Goal: Information Seeking & Learning: Check status

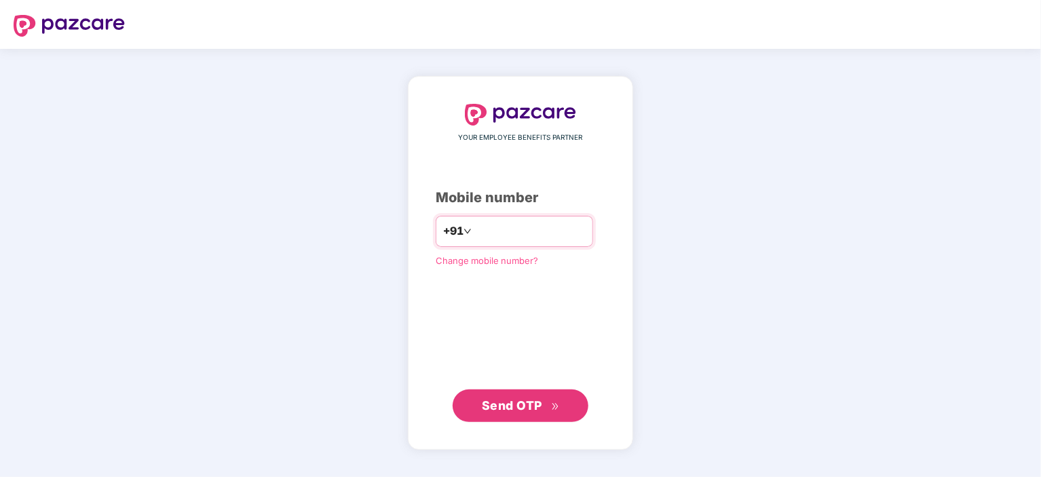
click at [501, 234] on input "number" at bounding box center [529, 231] width 111 height 22
click at [491, 393] on button "Send OTP" at bounding box center [520, 405] width 136 height 33
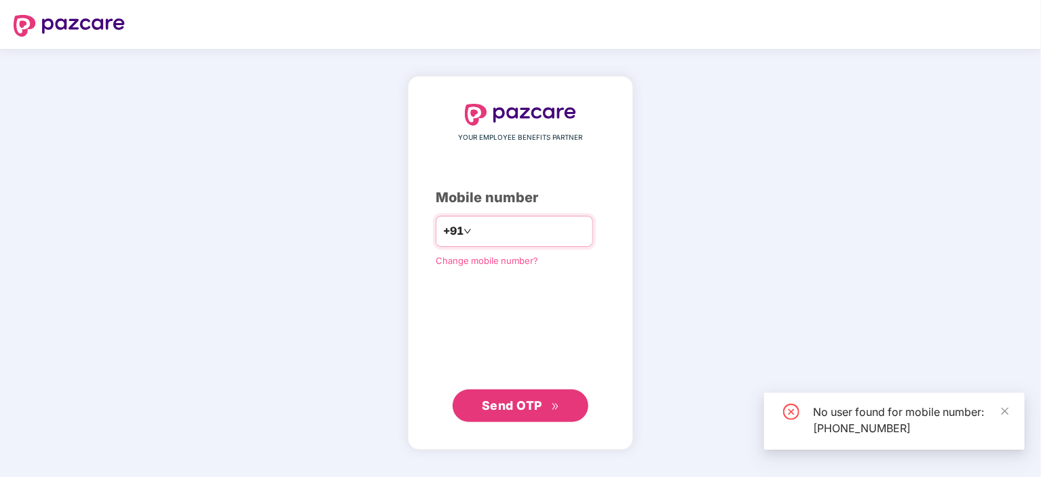
click at [486, 233] on input "**********" at bounding box center [529, 231] width 111 height 22
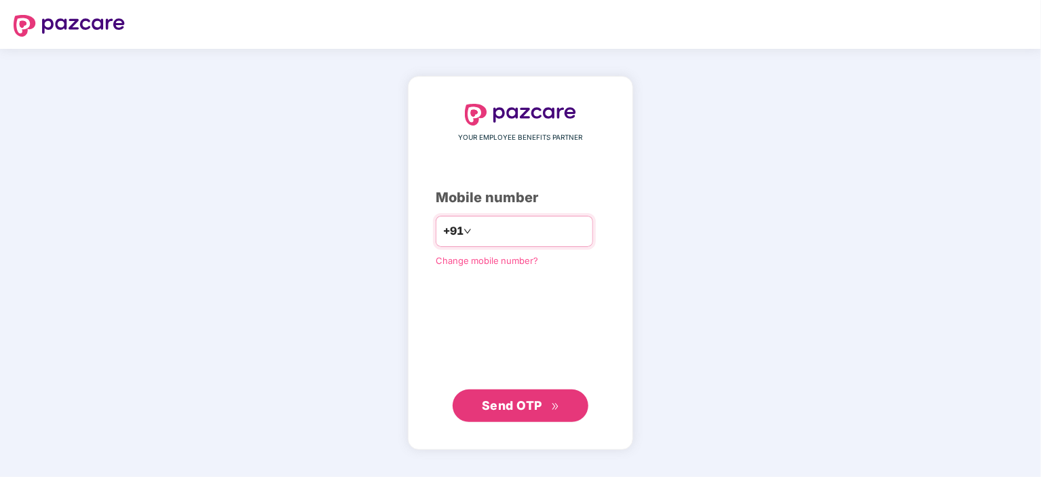
click at [474, 229] on input "**********" at bounding box center [529, 231] width 111 height 22
click at [530, 232] on input "**********" at bounding box center [529, 231] width 111 height 22
type input "*"
type input "**********"
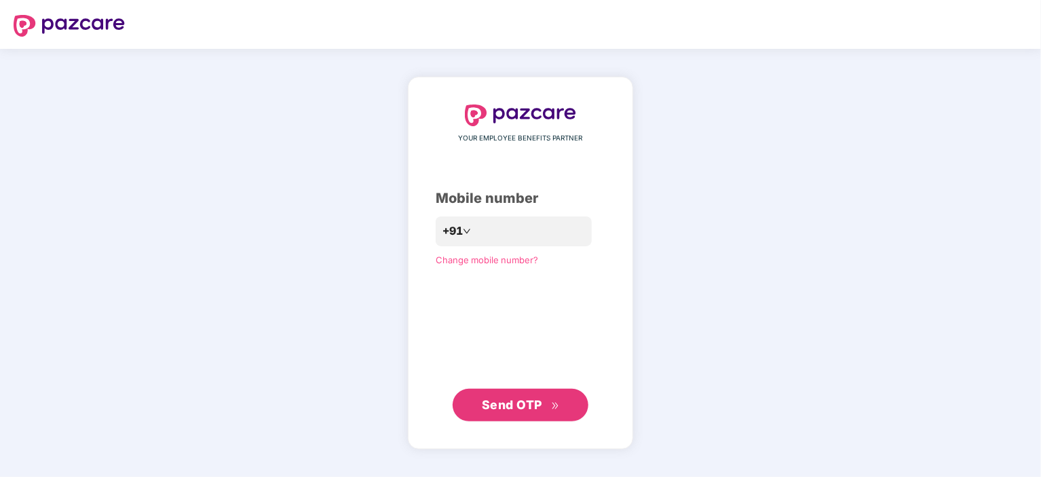
click at [532, 393] on button "Send OTP" at bounding box center [520, 405] width 136 height 33
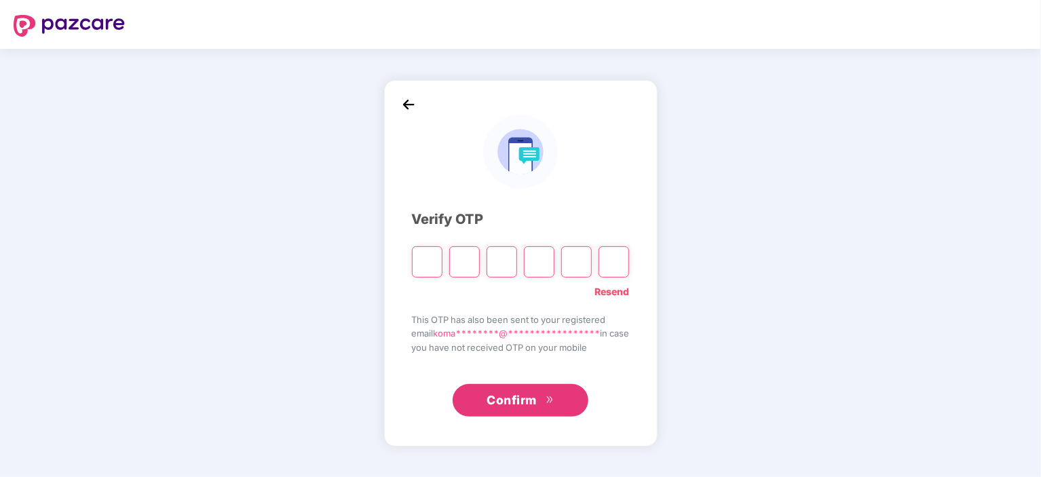
type input "*"
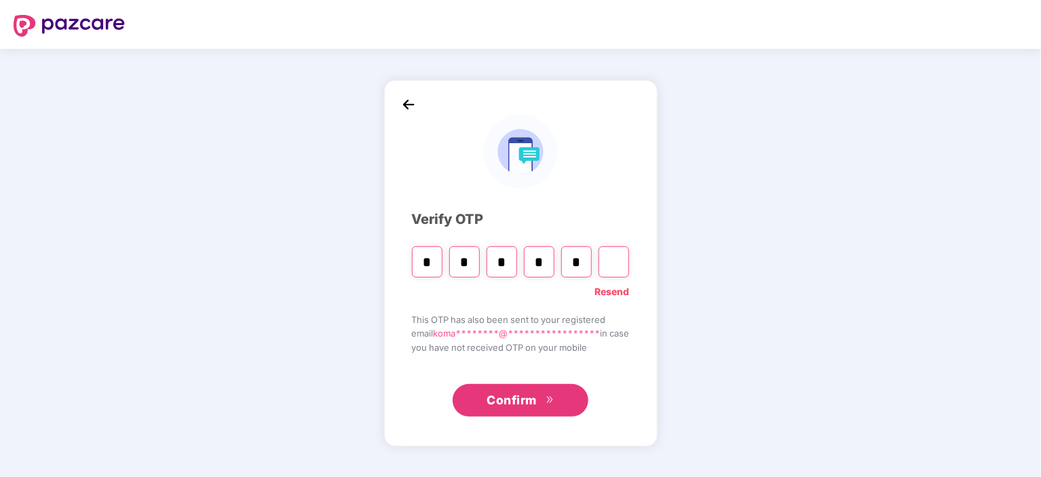
type input "*"
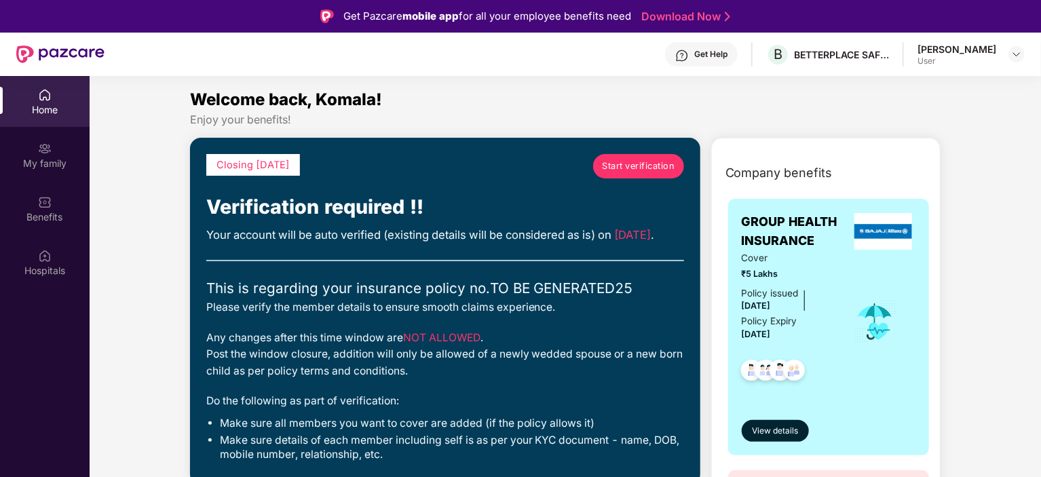
click at [615, 171] on span "Start verification" at bounding box center [638, 166] width 73 height 14
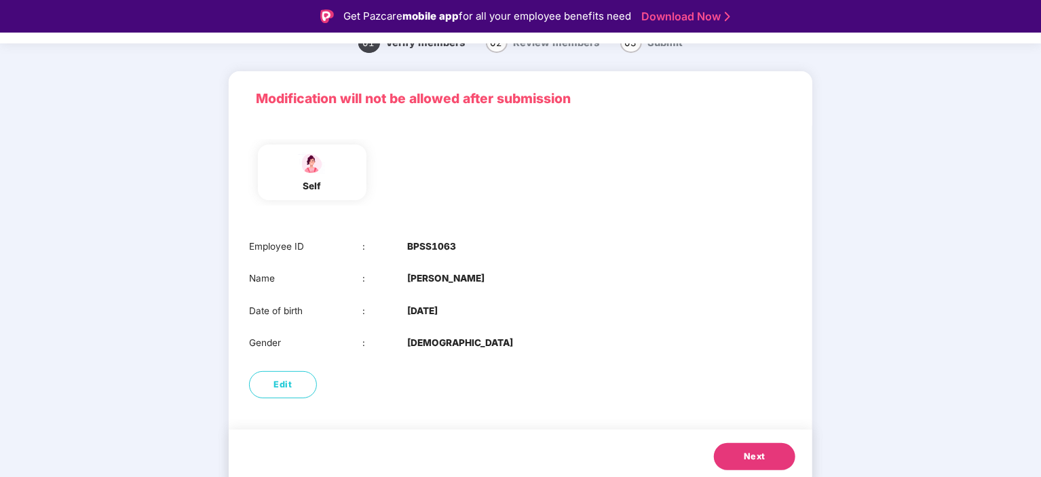
scroll to position [63, 0]
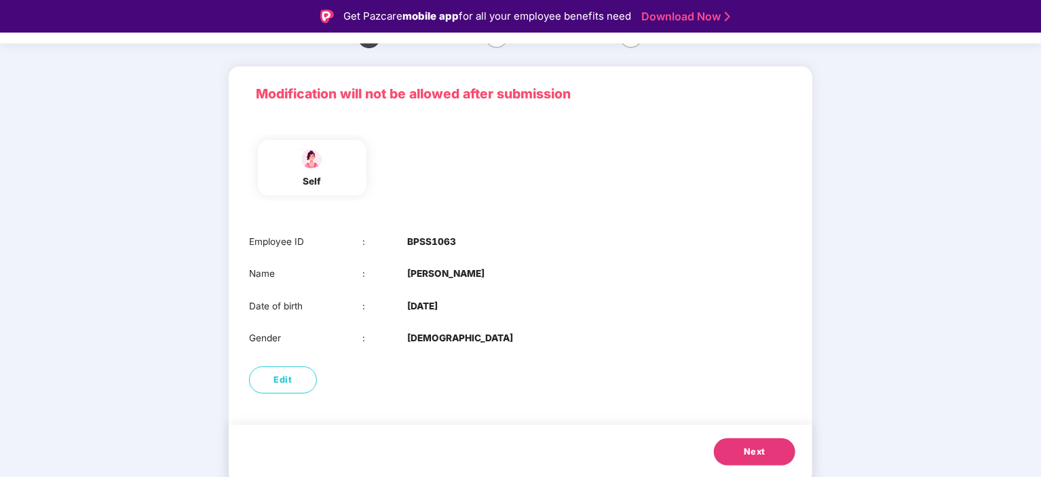
click at [744, 457] on span "Next" at bounding box center [755, 452] width 22 height 14
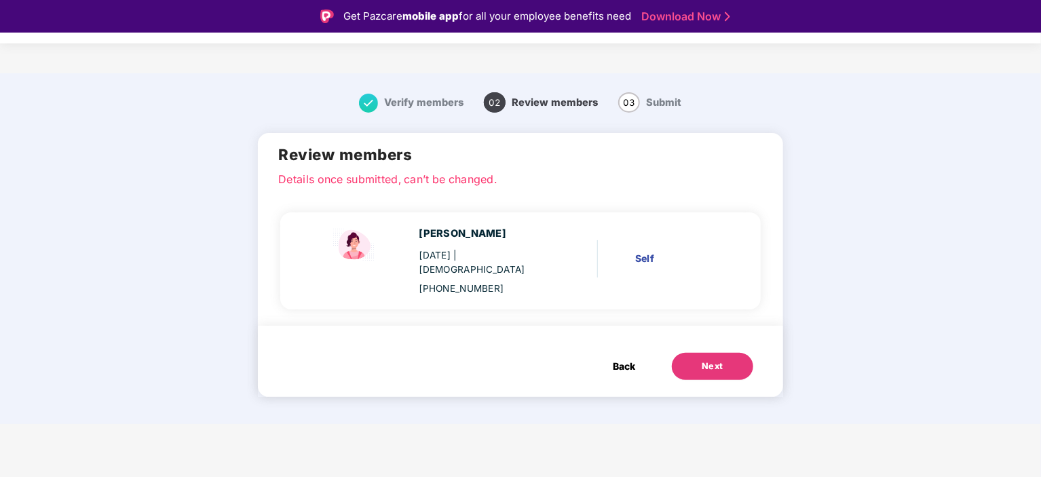
scroll to position [0, 0]
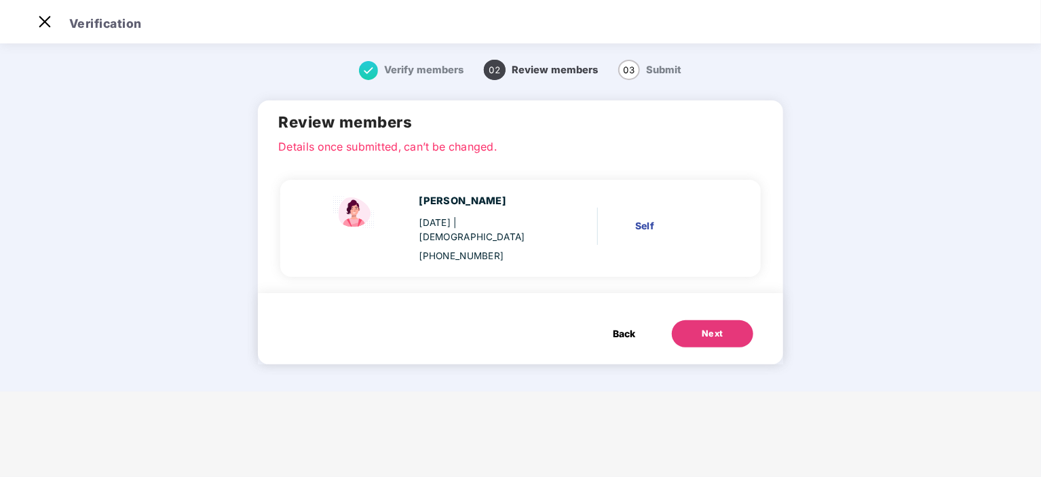
click at [706, 327] on div "Next" at bounding box center [712, 334] width 22 height 14
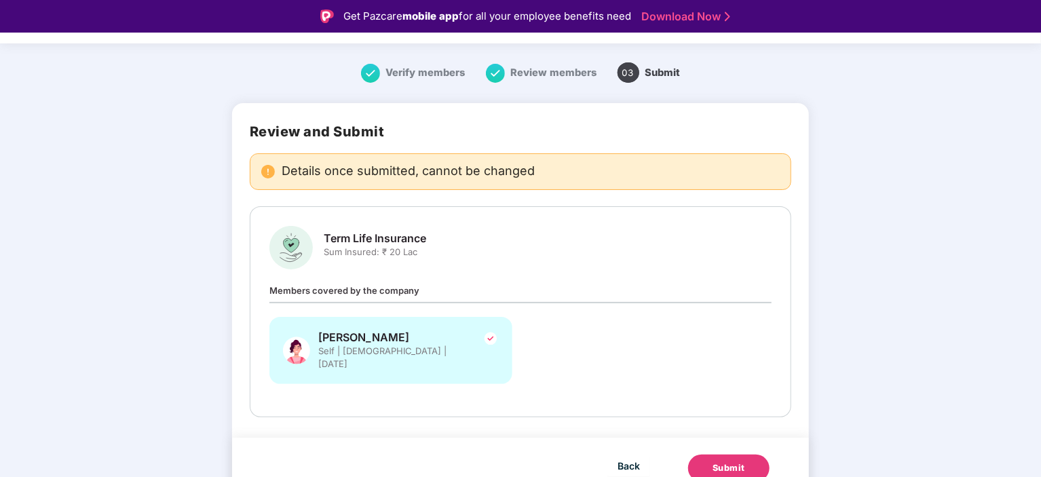
scroll to position [33, 0]
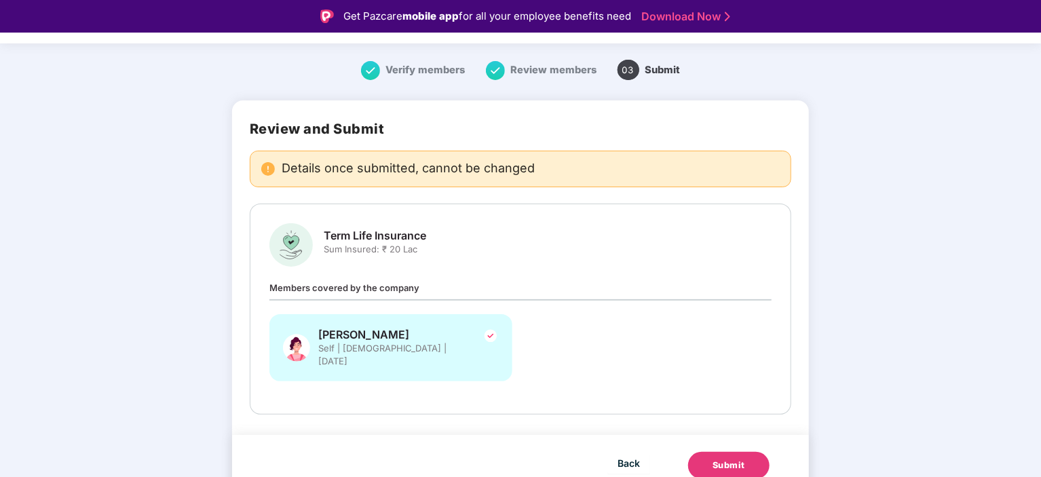
click at [723, 459] on button "Submit" at bounding box center [728, 465] width 81 height 27
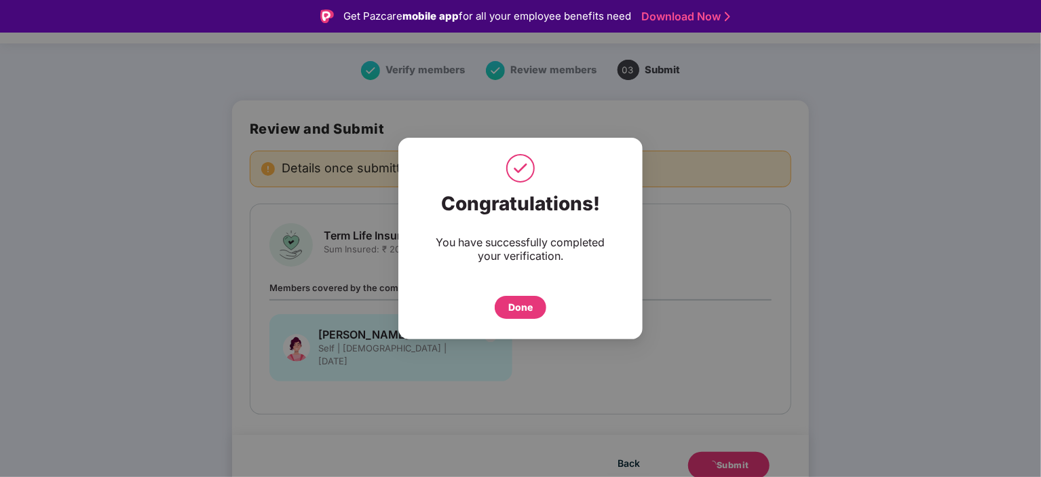
click at [520, 309] on div "Done" at bounding box center [520, 307] width 24 height 15
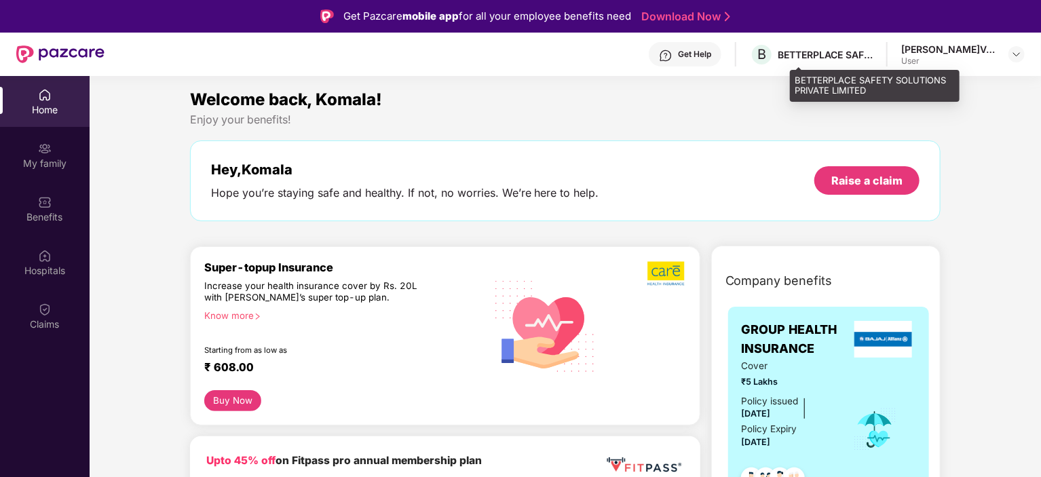
click at [821, 51] on div "BETTERPLACE SAFETY SOLUTIONS PRIVATE LIMITED" at bounding box center [824, 54] width 95 height 13
click at [826, 57] on div "BETTERPLACE SAFETY SOLUTIONS PRIVATE LIMITED" at bounding box center [824, 54] width 95 height 13
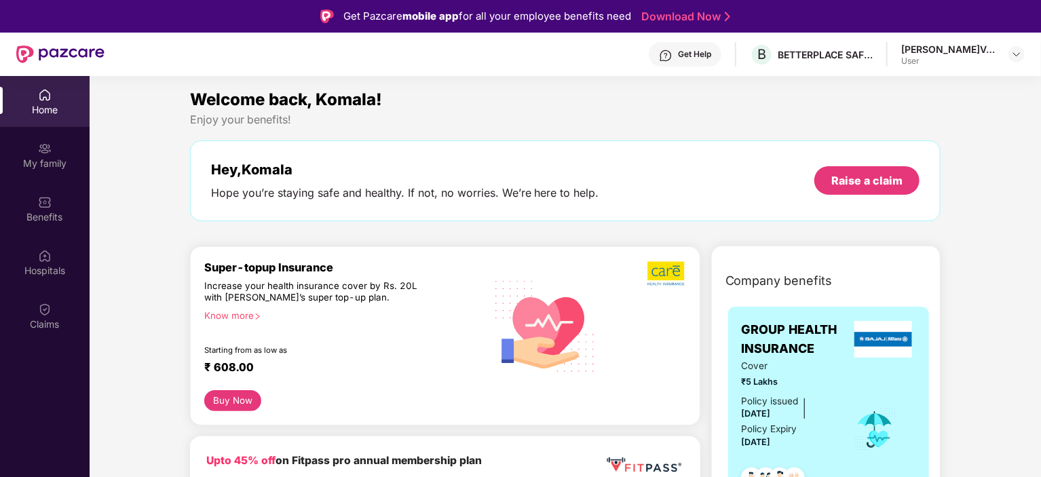
click at [955, 56] on div "User" at bounding box center [948, 61] width 95 height 11
click at [1014, 54] on img at bounding box center [1016, 54] width 11 height 11
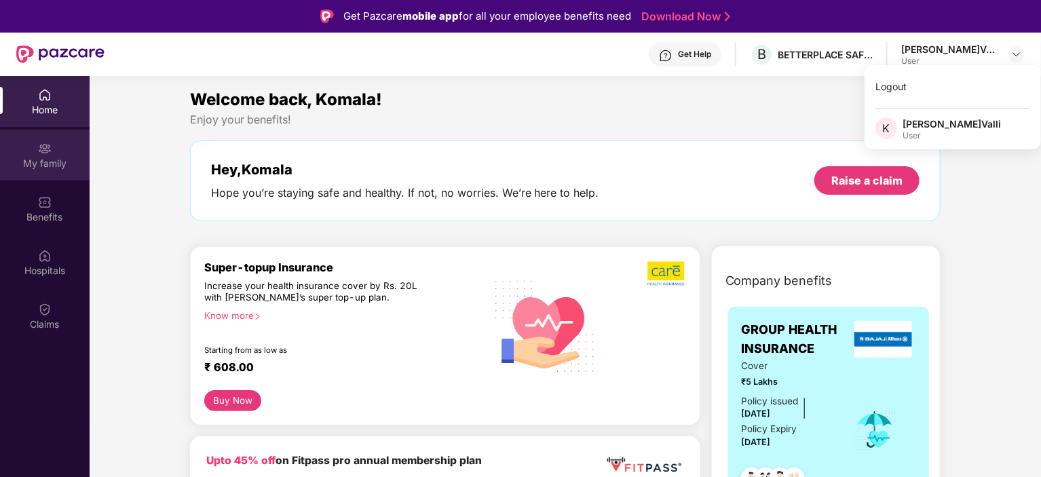
click at [51, 170] on div "My family" at bounding box center [45, 155] width 90 height 51
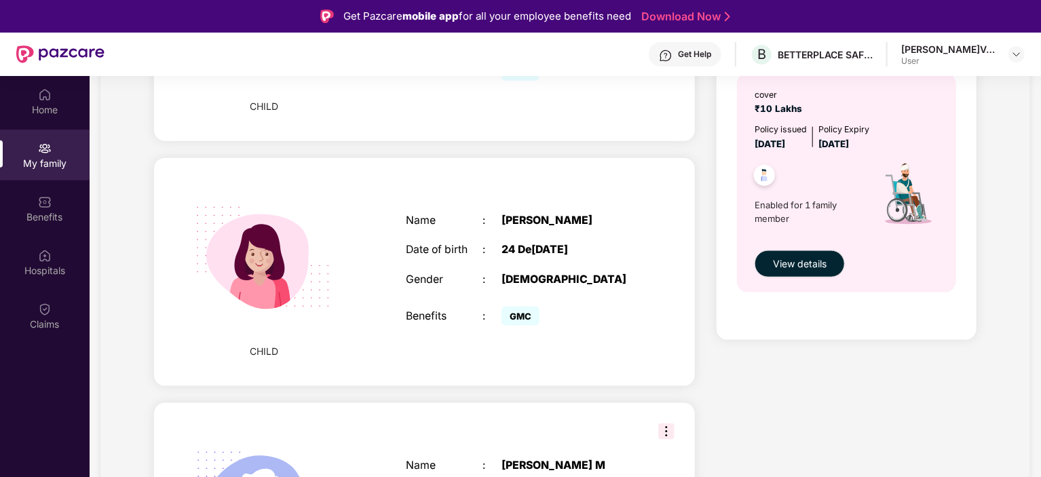
scroll to position [826, 0]
click at [785, 212] on span "Enabled for 1 family member" at bounding box center [808, 213] width 109 height 28
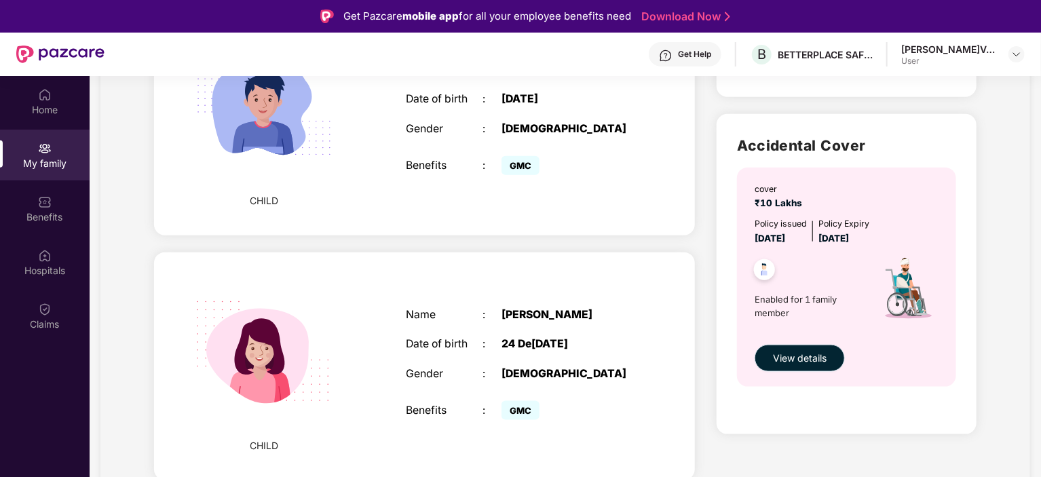
scroll to position [655, 0]
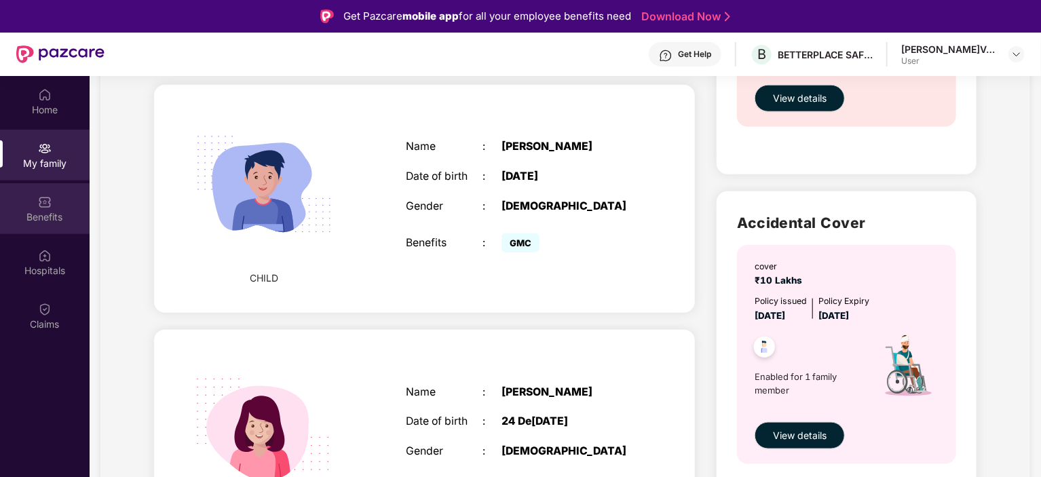
click at [65, 210] on div "Benefits" at bounding box center [45, 217] width 90 height 14
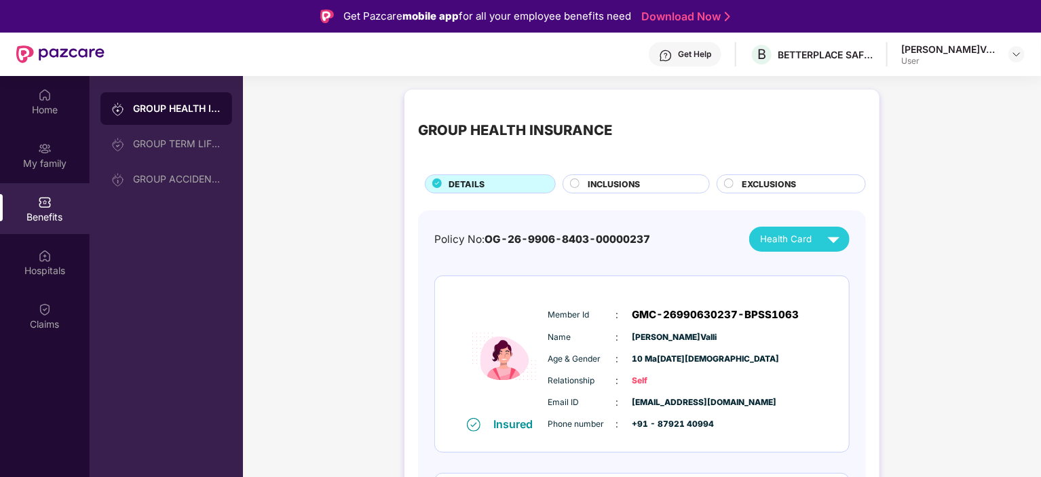
click at [596, 181] on span "INCLUSIONS" at bounding box center [613, 184] width 52 height 13
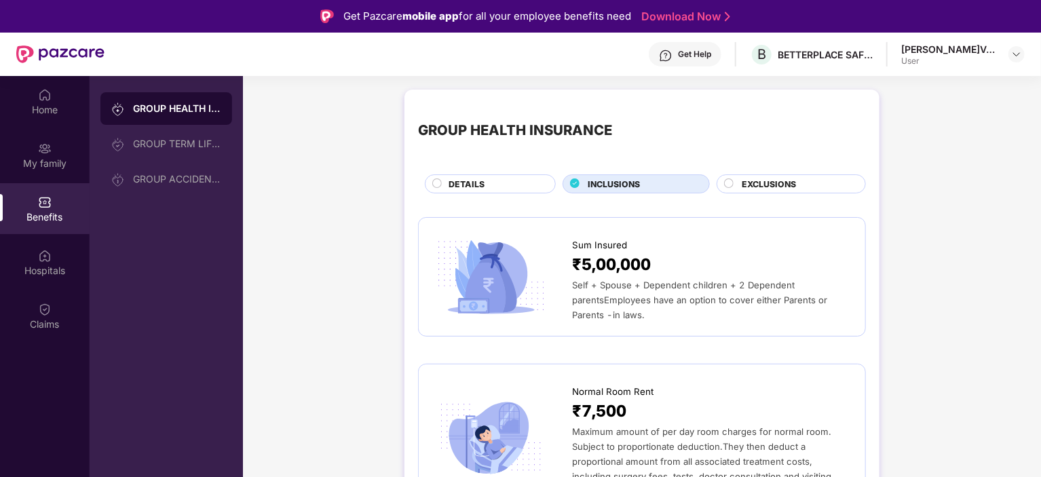
click at [746, 193] on div "EXCLUSIONS" at bounding box center [790, 183] width 149 height 19
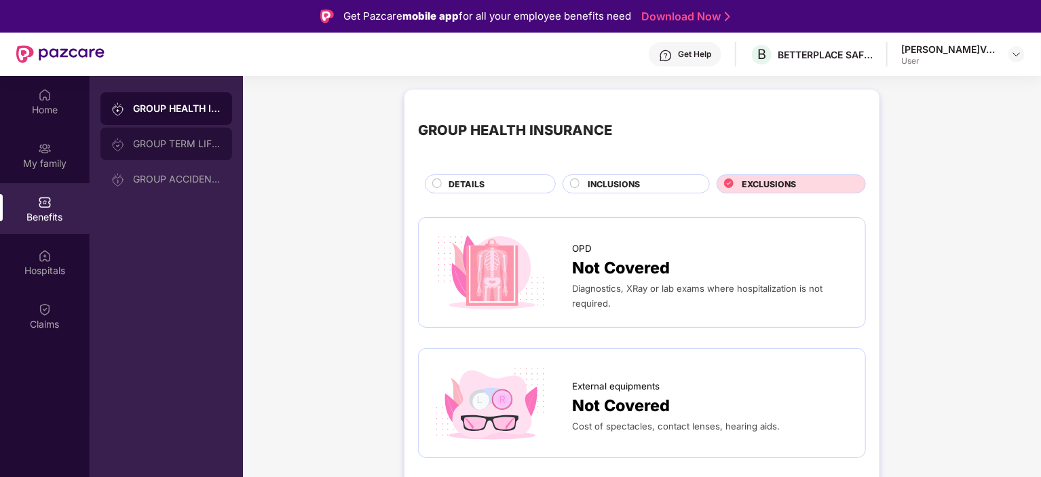
click at [159, 145] on div "GROUP TERM LIFE INSURANCE" at bounding box center [177, 143] width 88 height 11
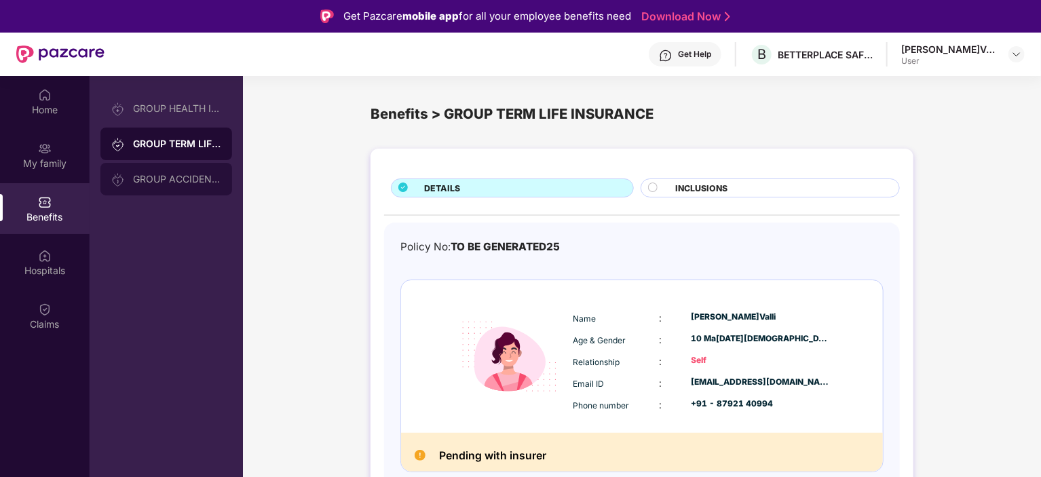
click at [159, 176] on div "GROUP ACCIDENTAL INSURANCE" at bounding box center [177, 179] width 88 height 11
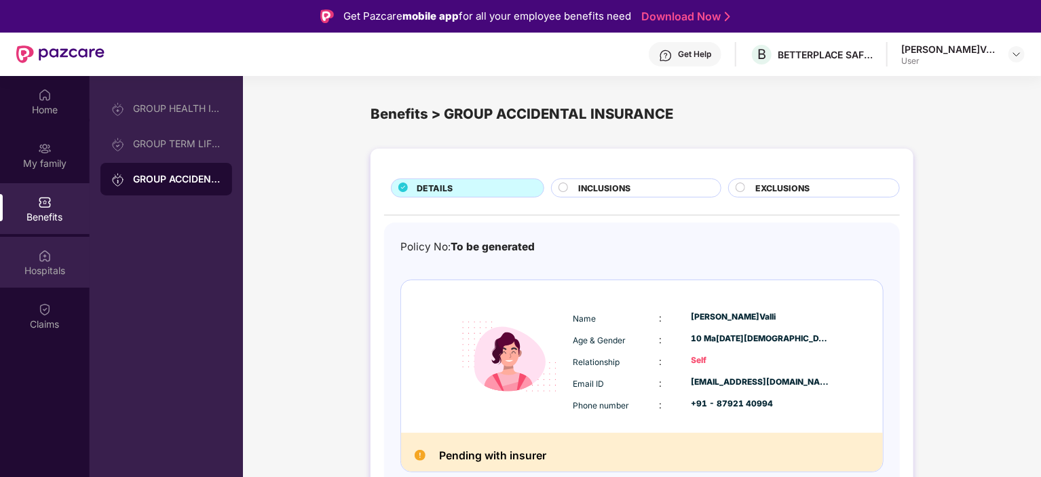
click at [52, 264] on div "Hospitals" at bounding box center [45, 271] width 90 height 14
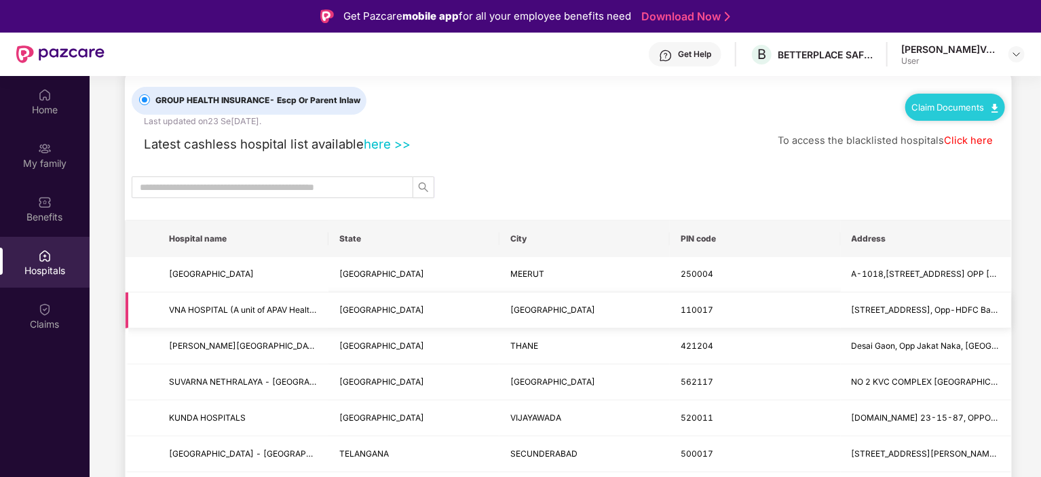
scroll to position [30, 0]
click at [242, 189] on input "text" at bounding box center [267, 187] width 254 height 15
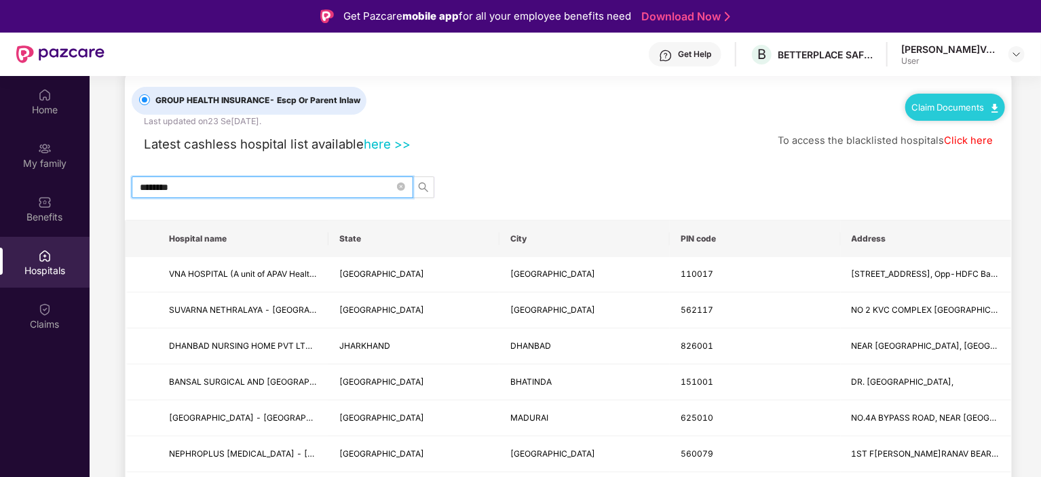
type input "*********"
drag, startPoint x: 247, startPoint y: 189, endPoint x: 115, endPoint y: 204, distance: 133.1
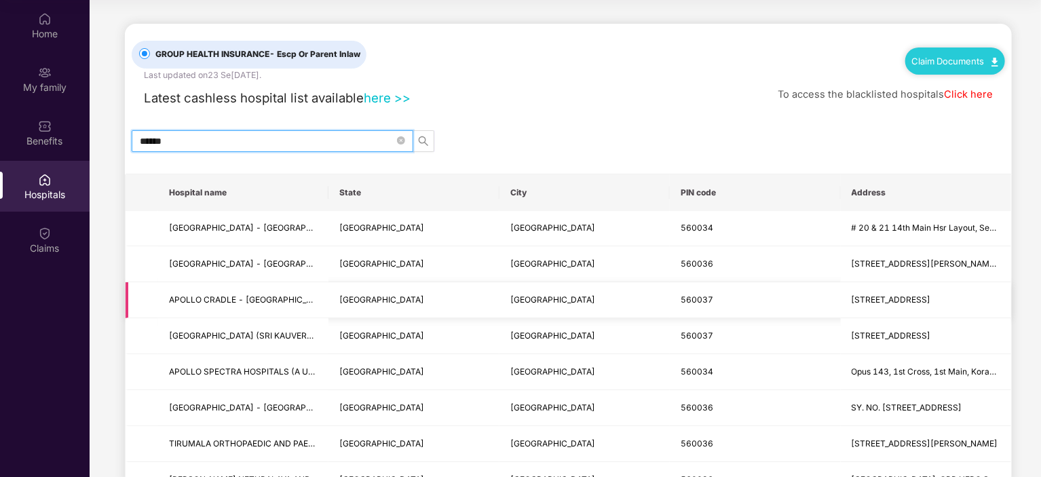
scroll to position [0, 0]
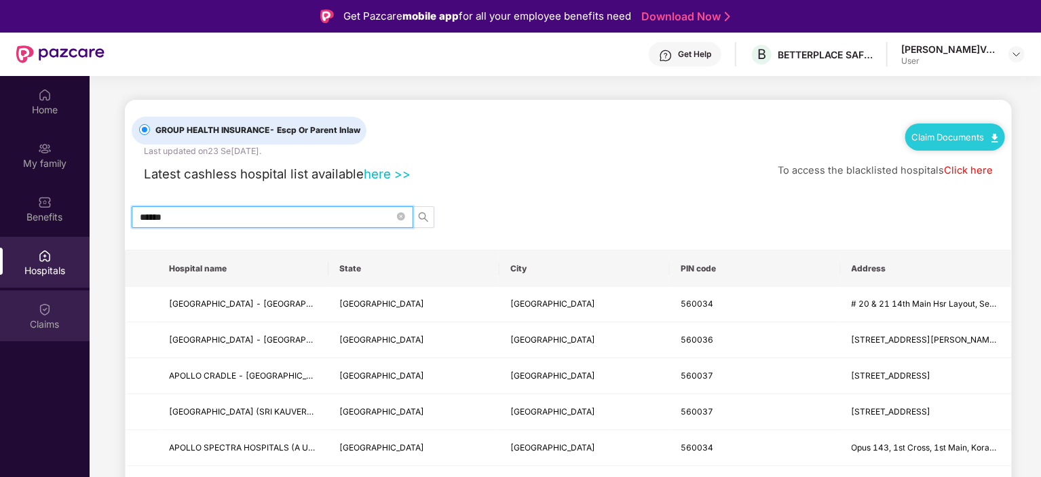
type input "******"
click at [37, 311] on div "Claims" at bounding box center [45, 315] width 90 height 51
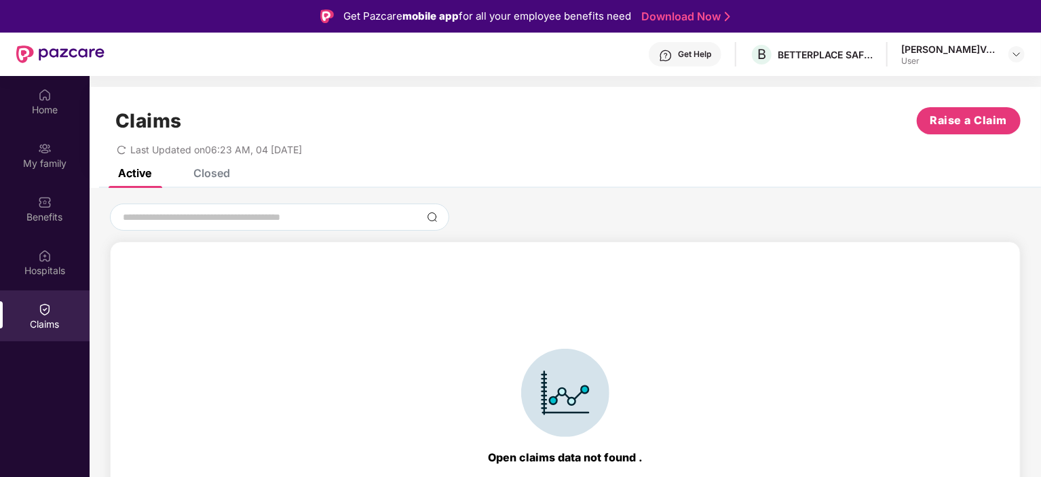
click at [214, 174] on div "Closed" at bounding box center [211, 173] width 37 height 14
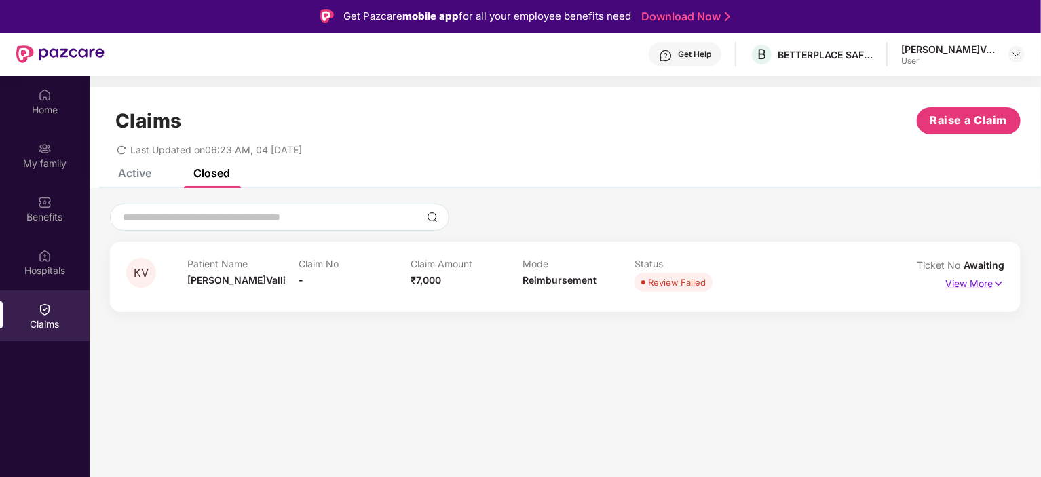
click at [953, 287] on p "View More" at bounding box center [974, 282] width 59 height 18
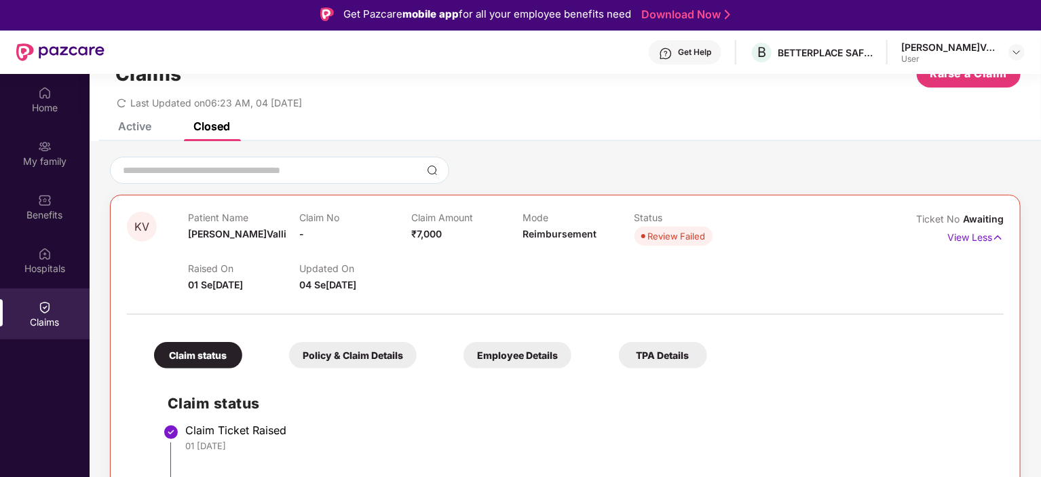
scroll to position [47, 0]
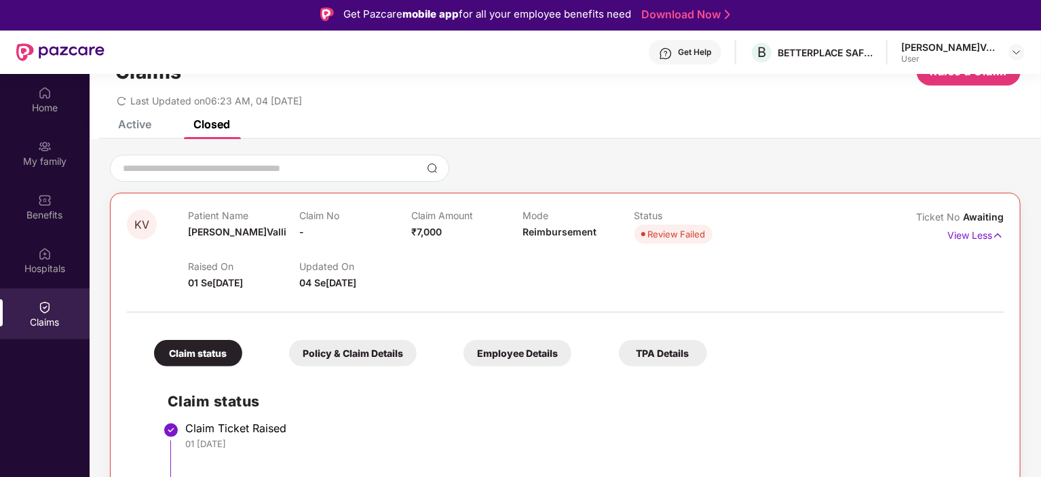
drag, startPoint x: 664, startPoint y: 236, endPoint x: 533, endPoint y: 234, distance: 130.9
click at [533, 234] on span "Reimbursement" at bounding box center [559, 232] width 74 height 12
click at [323, 347] on div "Policy & Claim Details" at bounding box center [353, 353] width 128 height 26
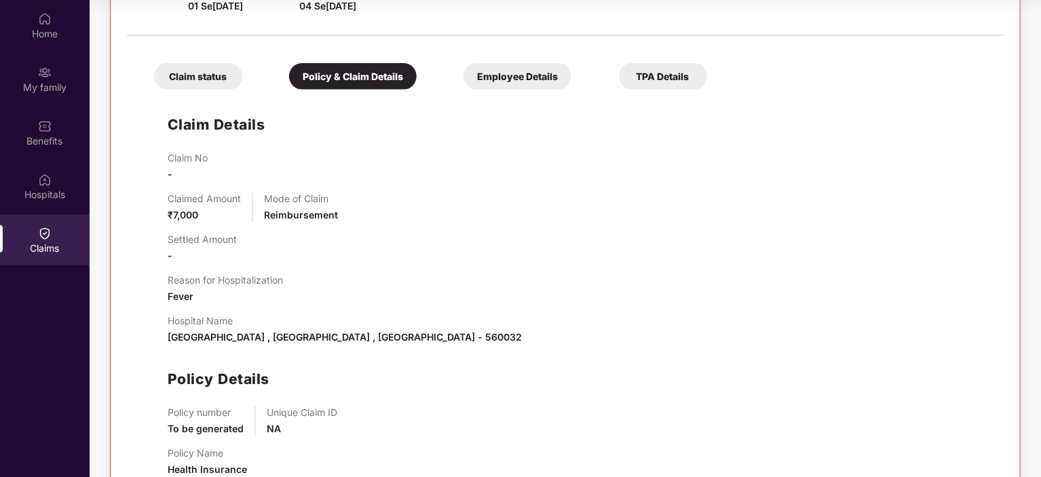
scroll to position [220, 0]
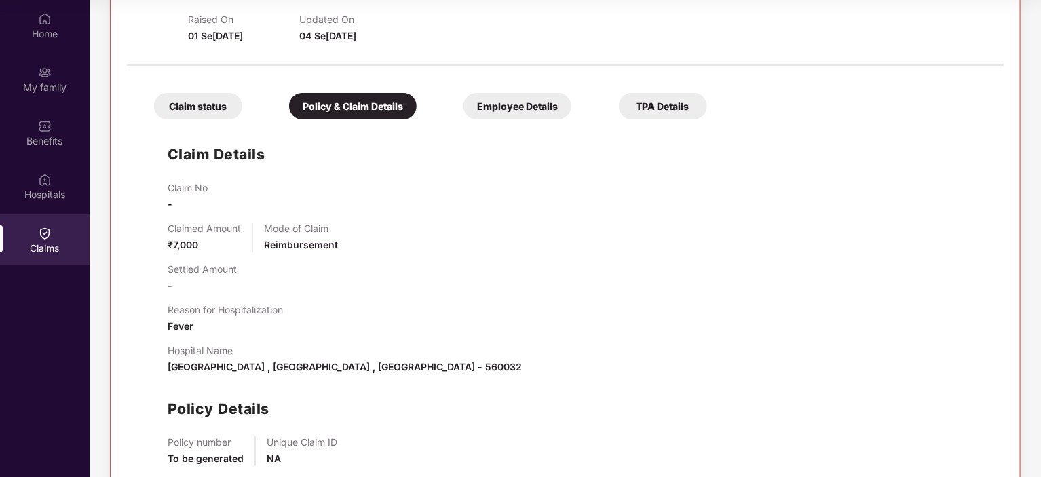
click at [511, 100] on div "Employee Details" at bounding box center [517, 106] width 108 height 26
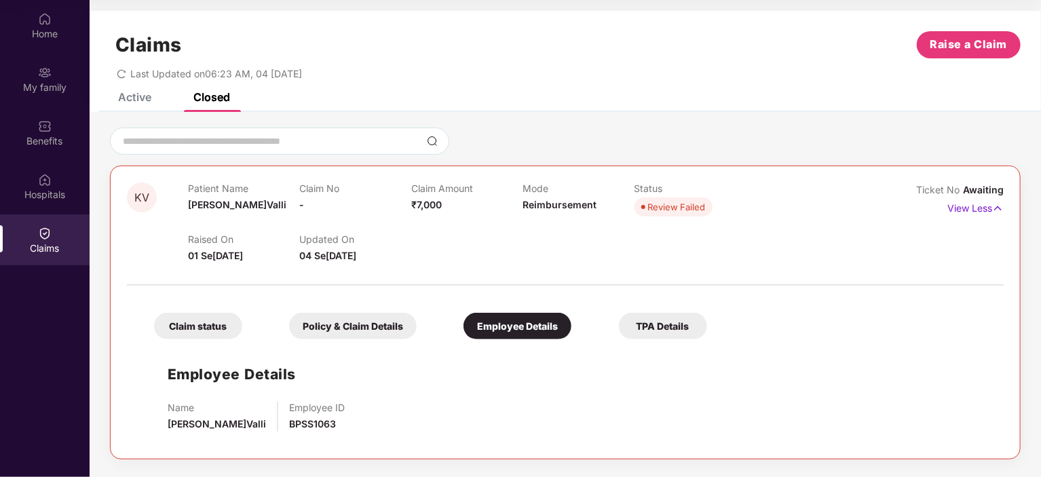
click at [649, 328] on div "TPA Details" at bounding box center [663, 326] width 88 height 26
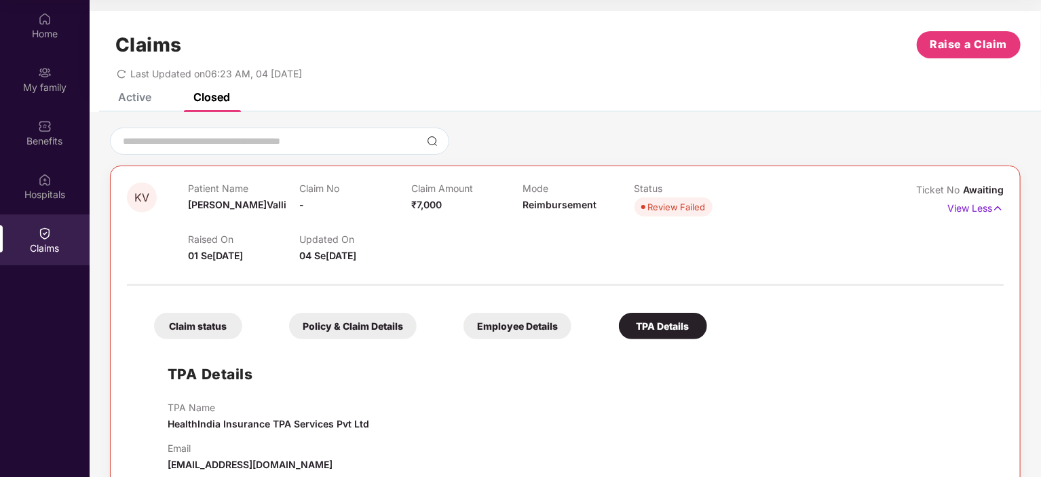
scroll to position [25, 0]
